Goal: Task Accomplishment & Management: Manage account settings

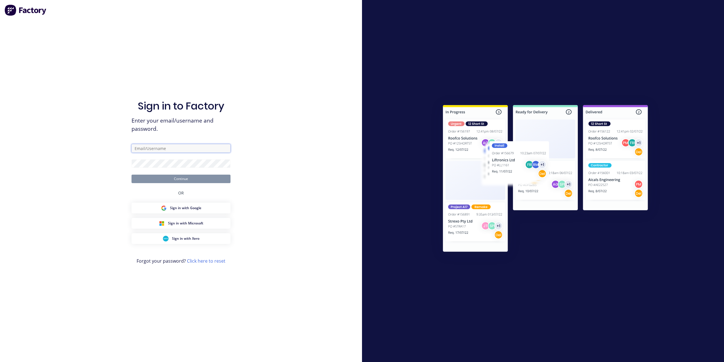
type input "[EMAIL_ADDRESS][DOMAIN_NAME]"
click at [194, 183] on button "Continue" at bounding box center [181, 179] width 99 height 8
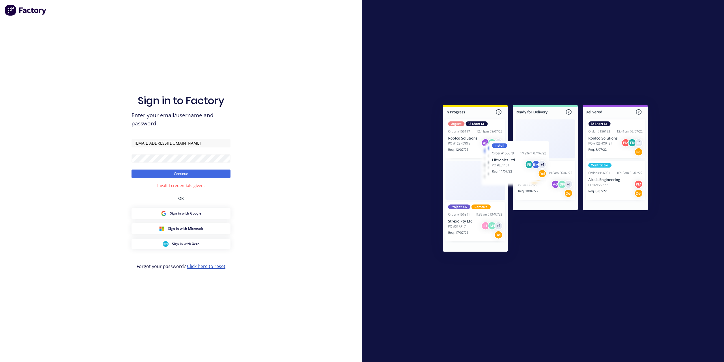
click at [199, 267] on link "Click here to reset" at bounding box center [206, 266] width 38 height 6
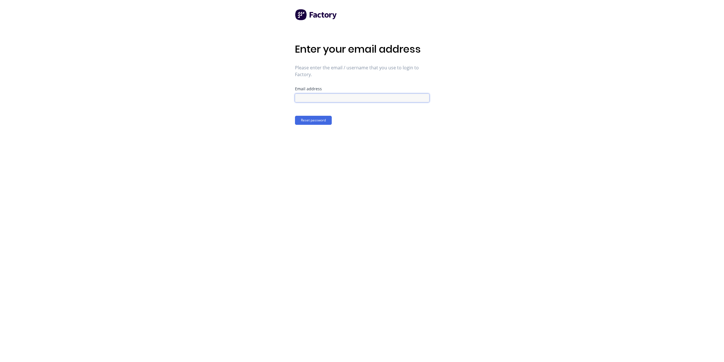
click at [333, 99] on input at bounding box center [362, 98] width 134 height 8
type input "[EMAIL_ADDRESS][DOMAIN_NAME]"
click at [305, 123] on button "Reset password" at bounding box center [313, 120] width 37 height 9
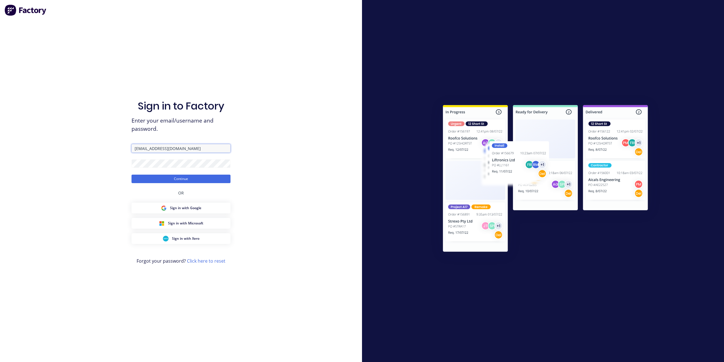
click at [194, 147] on input "[EMAIL_ADDRESS][DOMAIN_NAME]" at bounding box center [181, 148] width 99 height 8
click at [199, 148] on input "[EMAIL_ADDRESS][DOMAIN_NAME]" at bounding box center [181, 148] width 99 height 8
drag, startPoint x: 191, startPoint y: 146, endPoint x: 76, endPoint y: 147, distance: 114.3
click at [80, 148] on div "Sign in to Factory Enter your email/username and password. [EMAIL_ADDRESS][DOMA…" at bounding box center [181, 181] width 362 height 362
click at [149, 147] on input "text" at bounding box center [181, 148] width 99 height 8
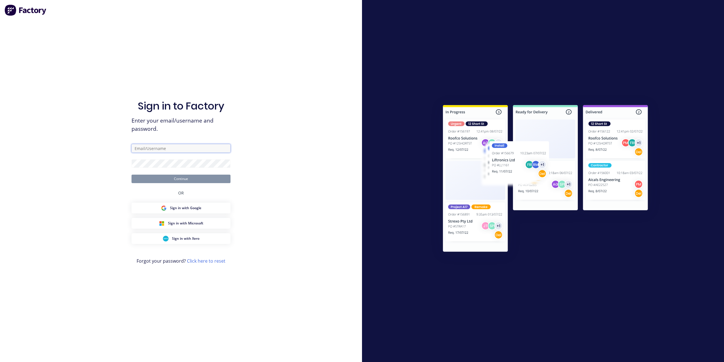
paste input "[PERSON_NAME]"
type input "[PERSON_NAME]"
click at [150, 176] on button "Continue" at bounding box center [181, 179] width 99 height 8
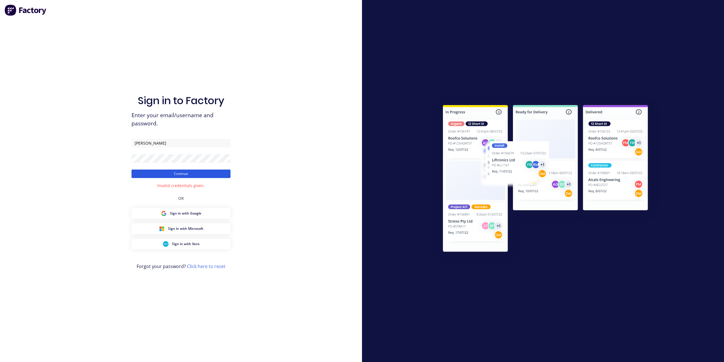
click at [154, 176] on button "Continue" at bounding box center [181, 174] width 99 height 8
click at [152, 174] on button "Continue" at bounding box center [181, 174] width 99 height 8
click at [156, 139] on input "[PERSON_NAME]" at bounding box center [181, 143] width 99 height 8
drag, startPoint x: 152, startPoint y: 141, endPoint x: 108, endPoint y: 138, distance: 43.7
click at [108, 138] on div "Sign in to Factory Enter your email/username and password. [PERSON_NAME] Contin…" at bounding box center [181, 181] width 362 height 362
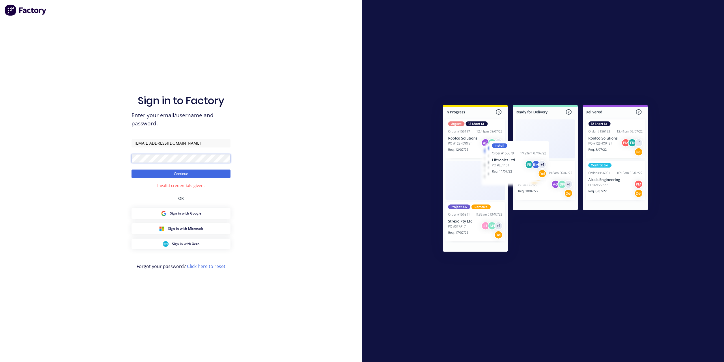
click at [110, 158] on div "Sign in to Factory Enter your email/username and password. [EMAIL_ADDRESS][DOMA…" at bounding box center [181, 181] width 362 height 362
click at [130, 157] on div "Sign in to Factory Enter your email/username and password. [EMAIL_ADDRESS][DOMA…" at bounding box center [181, 181] width 362 height 362
click at [145, 174] on button "Continue" at bounding box center [181, 174] width 99 height 8
click at [146, 173] on button "Continue" at bounding box center [181, 174] width 99 height 8
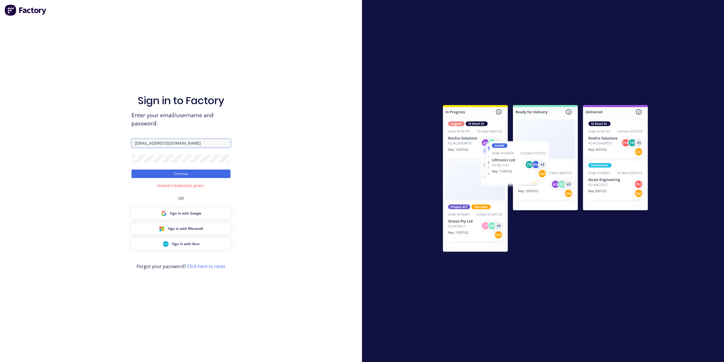
drag, startPoint x: 142, startPoint y: 142, endPoint x: 147, endPoint y: 142, distance: 4.8
click at [142, 142] on input "[EMAIL_ADDRESS][DOMAIN_NAME]" at bounding box center [181, 143] width 99 height 8
type input "[EMAIL_ADDRESS][DOMAIN_NAME]"
drag, startPoint x: 171, startPoint y: 180, endPoint x: 176, endPoint y: 179, distance: 5.8
click at [171, 180] on div "Sign in to Factory Enter your email/username and password. [EMAIL_ADDRESS][DOMA…" at bounding box center [181, 187] width 99 height 342
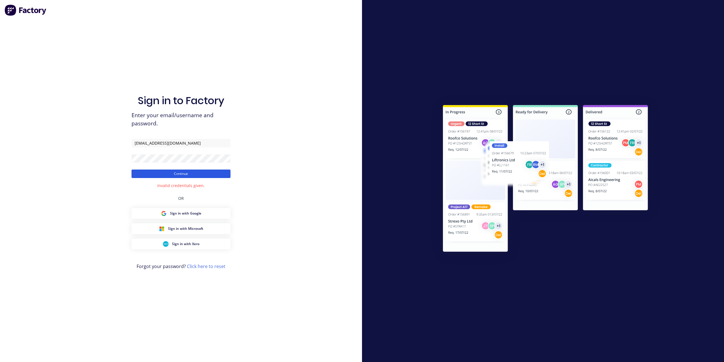
click at [176, 174] on button "Continue" at bounding box center [181, 174] width 99 height 8
